Goal: Check status

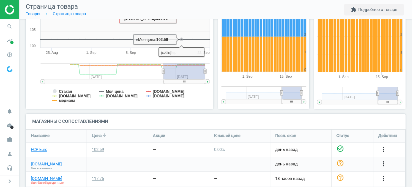
scroll to position [177, 0]
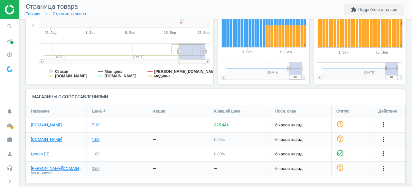
scroll to position [163, 0]
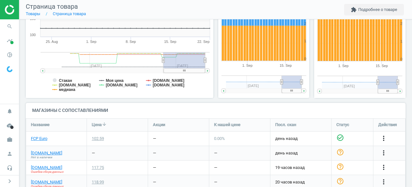
scroll to position [183, 0]
